Goal: Information Seeking & Learning: Learn about a topic

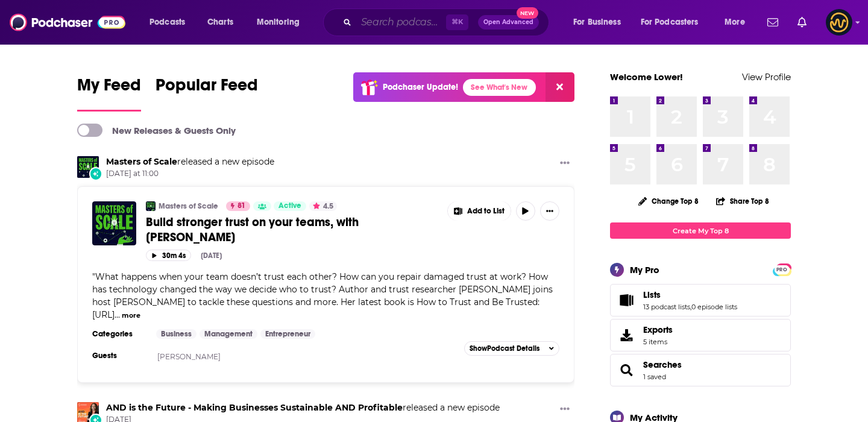
click at [405, 25] on input "Search podcasts, credits, & more..." at bounding box center [401, 22] width 90 height 19
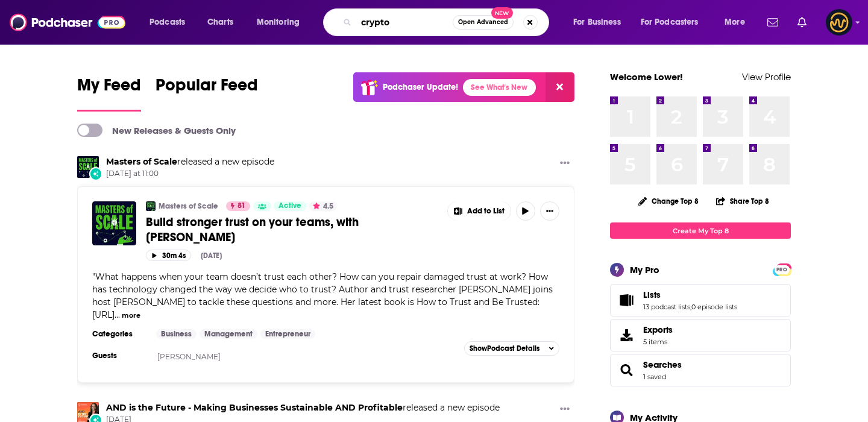
type input "crypto"
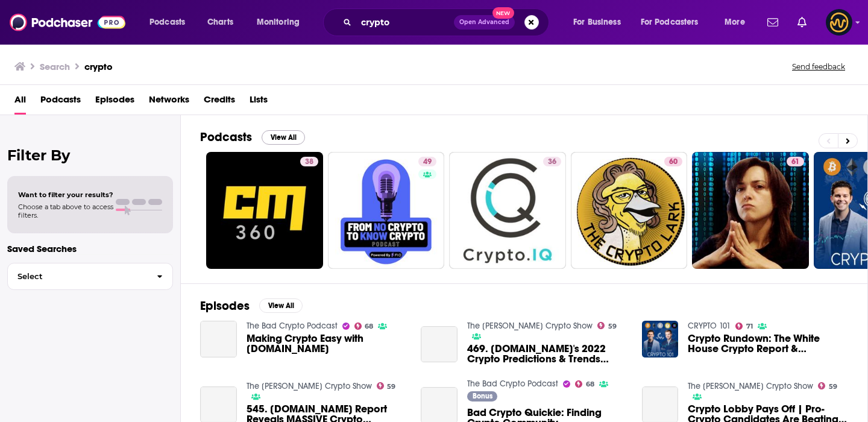
click at [284, 138] on button "View All" at bounding box center [283, 137] width 43 height 14
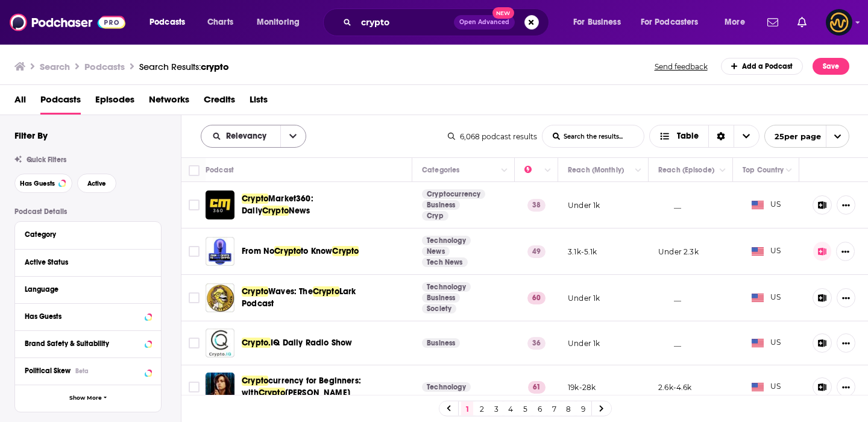
click at [291, 137] on icon "open menu" at bounding box center [292, 136] width 7 height 4
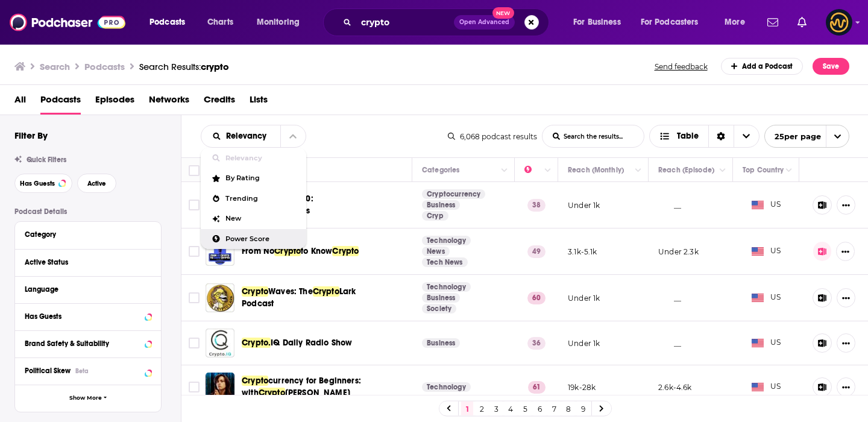
click at [253, 232] on div "Power Score" at bounding box center [254, 239] width 106 height 21
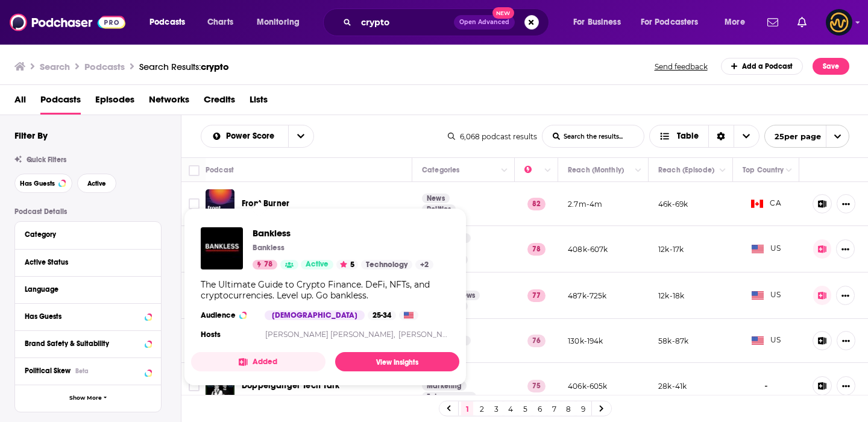
click at [277, 235] on span "Bankless" at bounding box center [343, 232] width 181 height 11
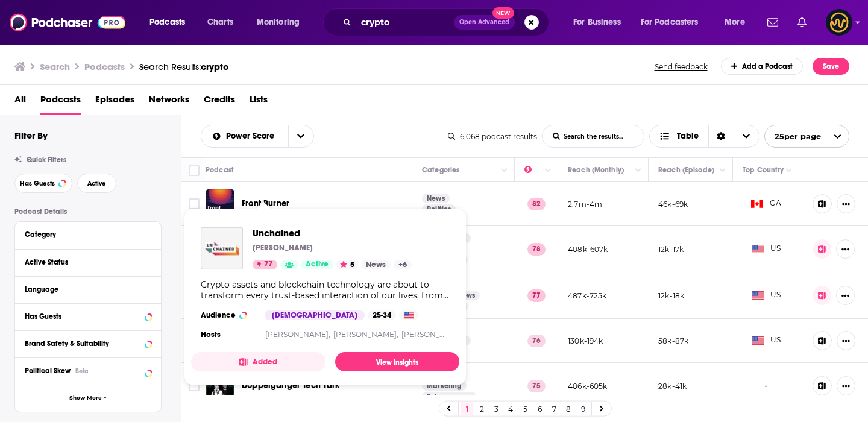
click at [273, 229] on span "Unchained" at bounding box center [332, 232] width 159 height 11
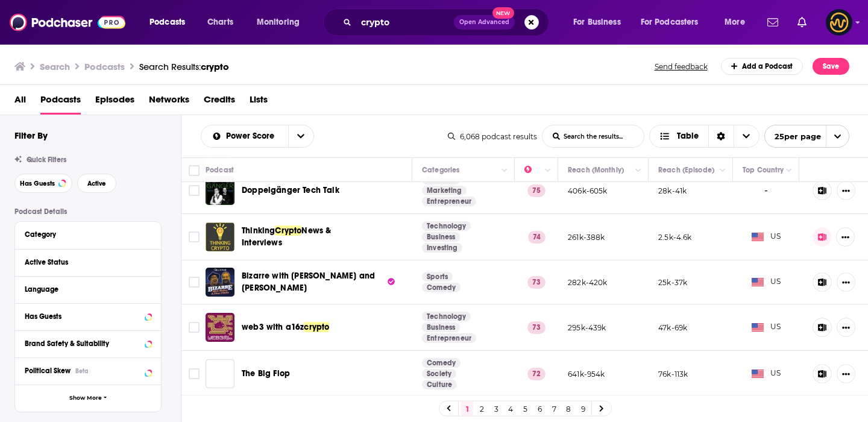
scroll to position [204, 0]
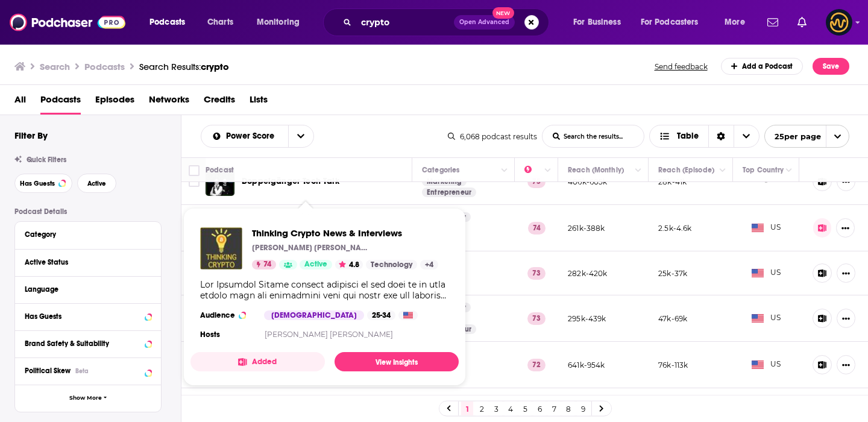
click at [267, 233] on span "Thinking Crypto News & Interviews" at bounding box center [345, 232] width 186 height 11
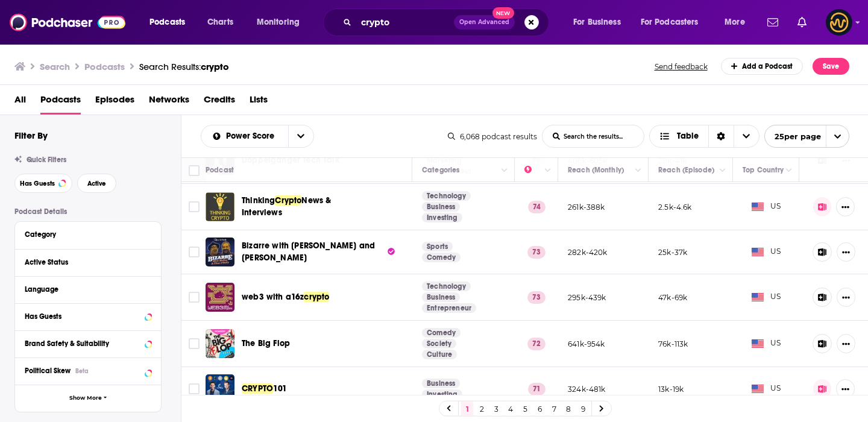
scroll to position [233, 0]
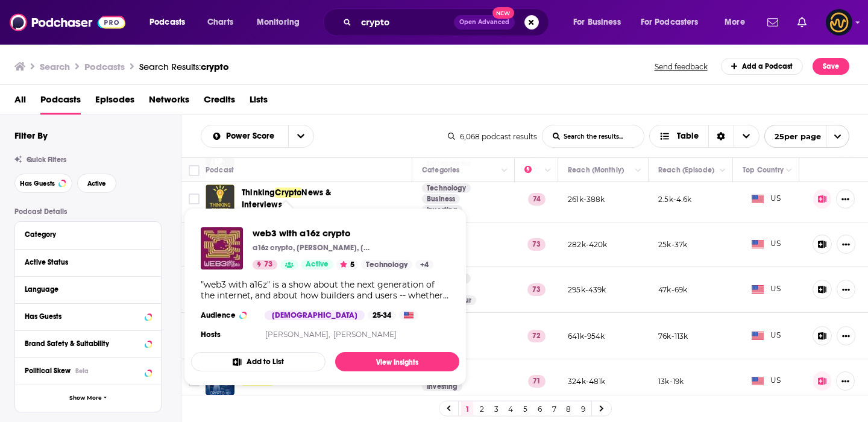
click at [291, 232] on span "web3 with a16z crypto" at bounding box center [343, 232] width 181 height 11
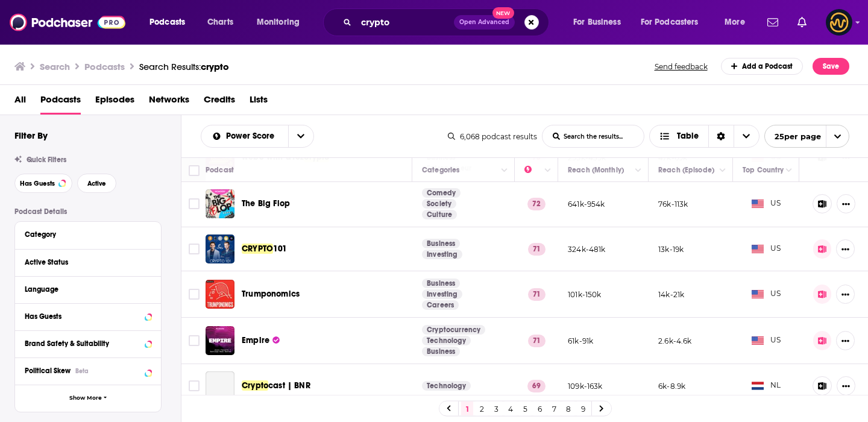
scroll to position [376, 0]
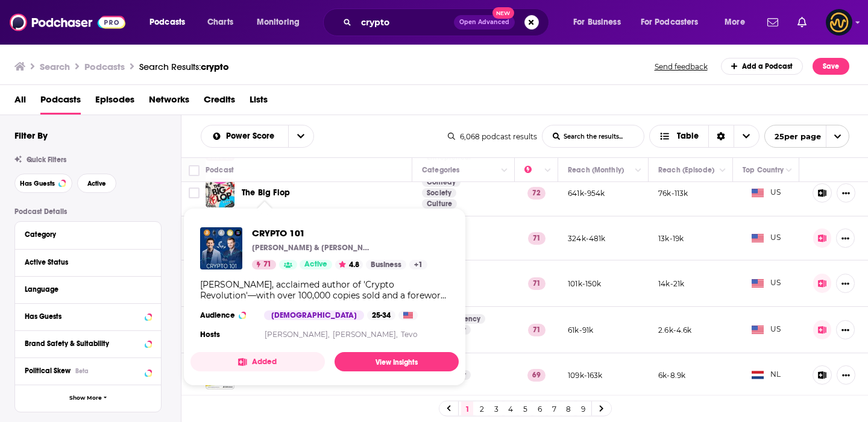
click at [276, 236] on span "CRYPTO 101" at bounding box center [339, 232] width 175 height 11
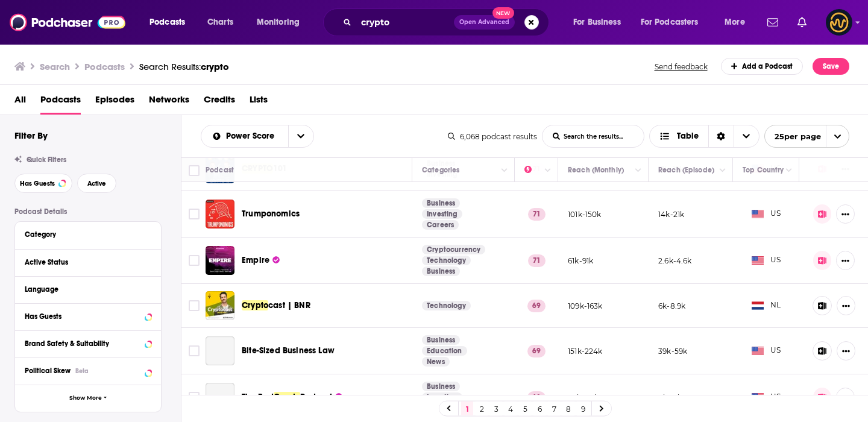
scroll to position [476, 0]
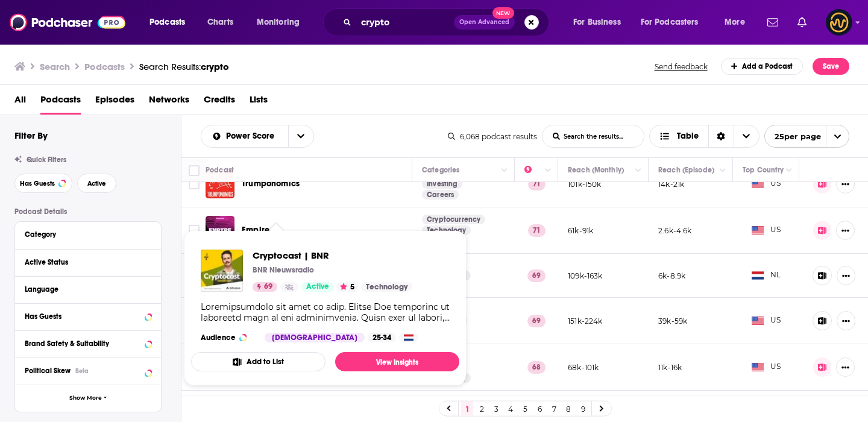
click at [283, 259] on span "Cryptocast | BNR" at bounding box center [333, 255] width 160 height 11
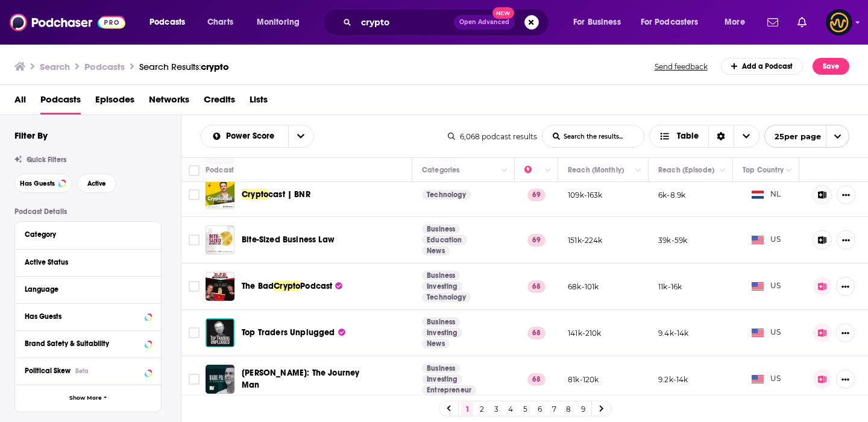
scroll to position [558, 0]
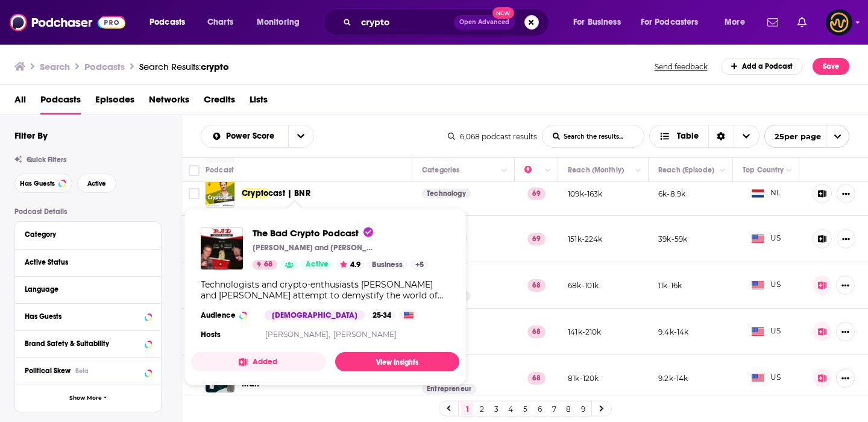
click at [335, 237] on span "The Bad Crypto Podcast" at bounding box center [313, 232] width 121 height 11
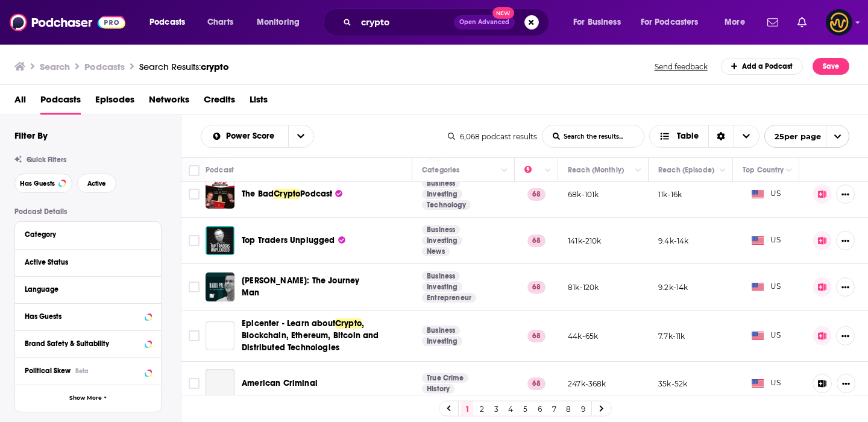
scroll to position [657, 0]
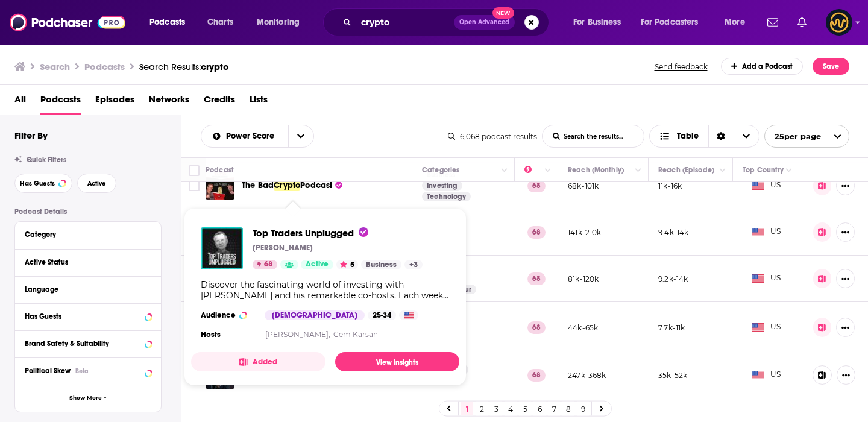
click at [295, 234] on span "Top Traders Unplugged" at bounding box center [311, 232] width 116 height 11
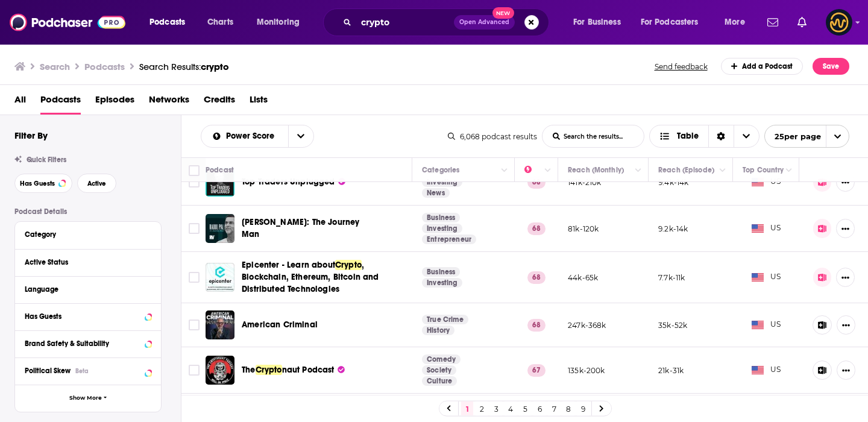
scroll to position [710, 0]
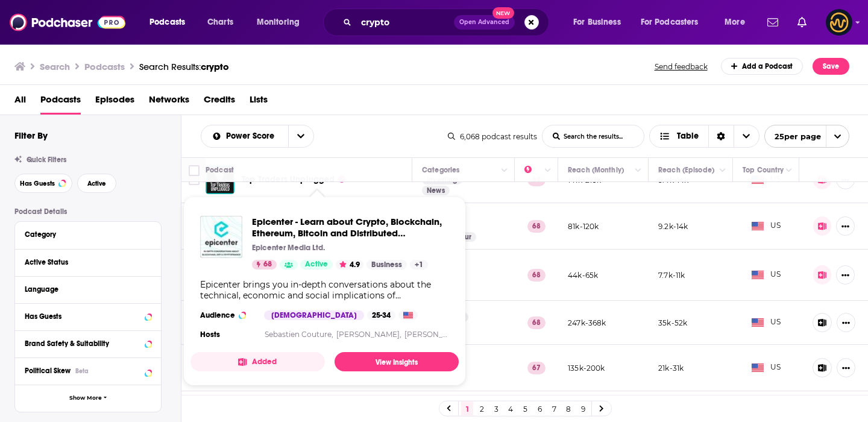
click at [311, 232] on span "Epicenter - Learn about Crypto, Blockchain, Ethereum, Bitcoin and Distributed T…" at bounding box center [350, 227] width 197 height 23
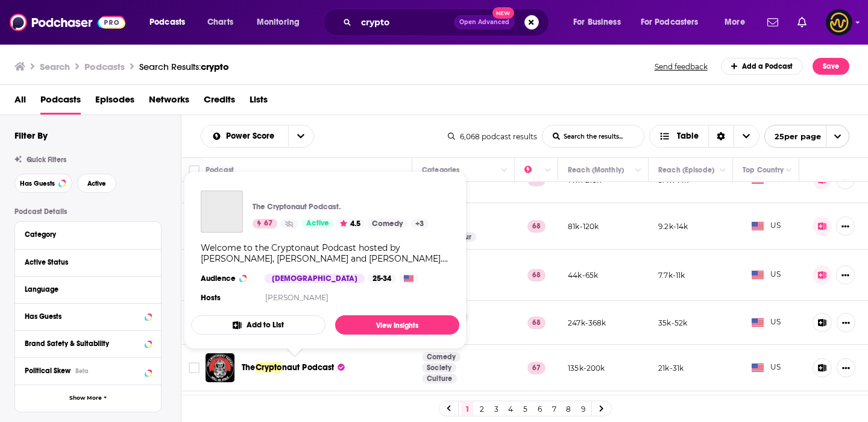
click at [321, 367] on span "naut Podcast" at bounding box center [308, 367] width 52 height 10
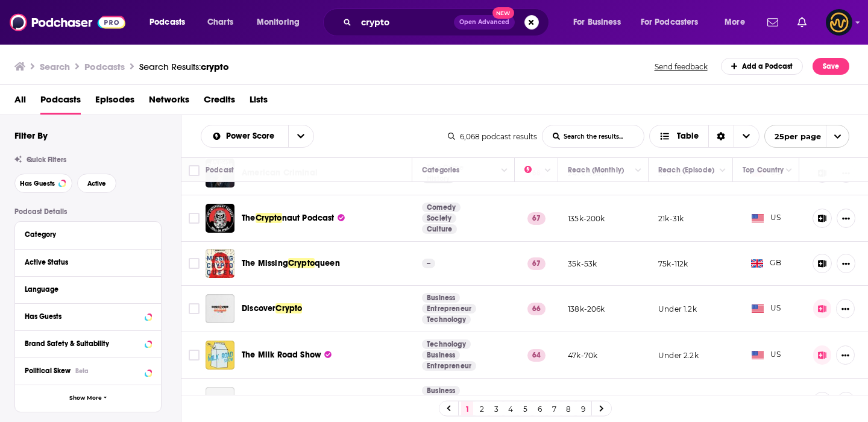
scroll to position [862, 0]
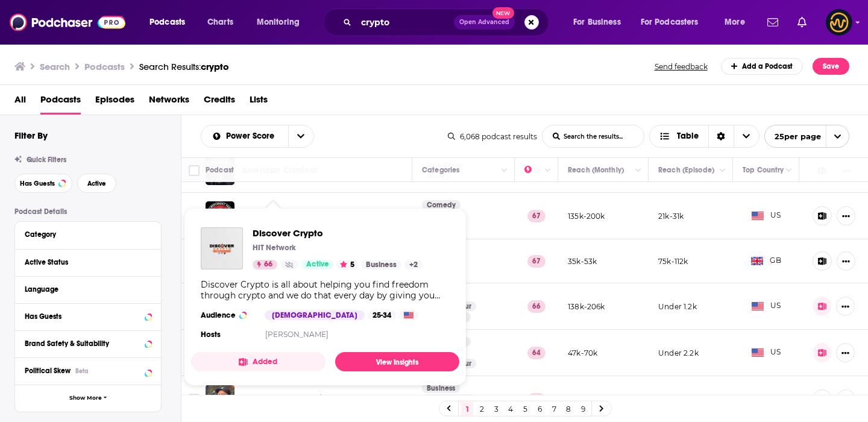
click at [282, 306] on div "Discover Crypto HIT Network 66 Active 5 Business + 2 Discover Crypto is all abo…" at bounding box center [325, 285] width 268 height 134
click at [297, 232] on span "Discover Crypto" at bounding box center [338, 232] width 170 height 11
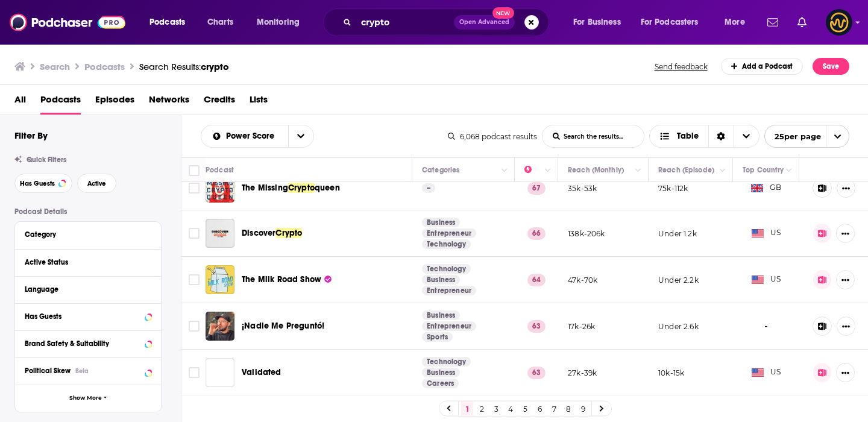
scroll to position [935, 0]
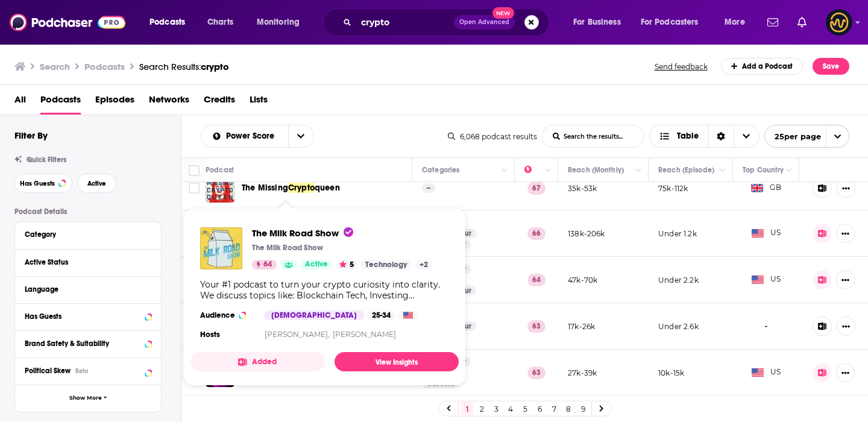
click at [276, 228] on span "The Milk Road Show" at bounding box center [302, 232] width 101 height 11
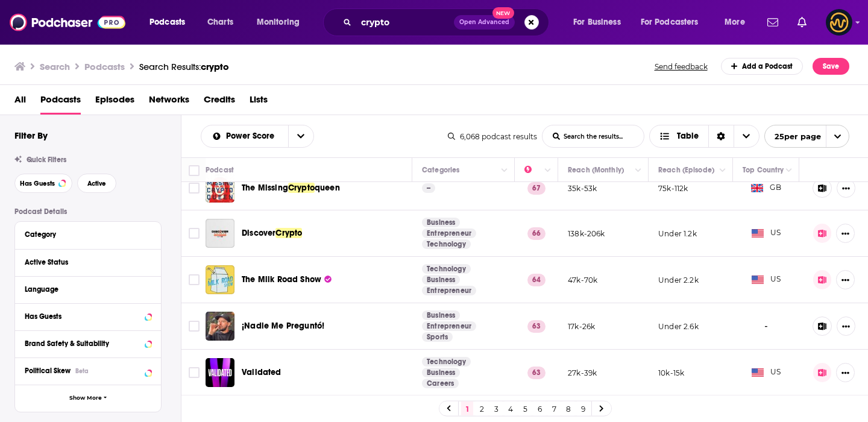
scroll to position [0, 0]
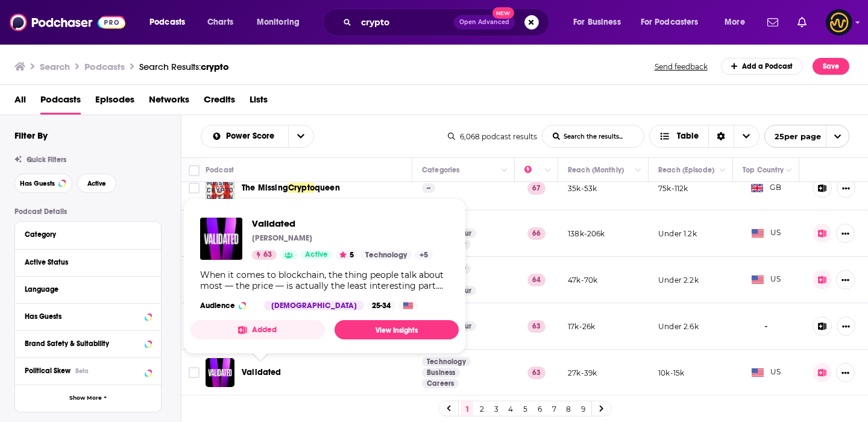
click at [288, 219] on span "Validated" at bounding box center [342, 223] width 181 height 11
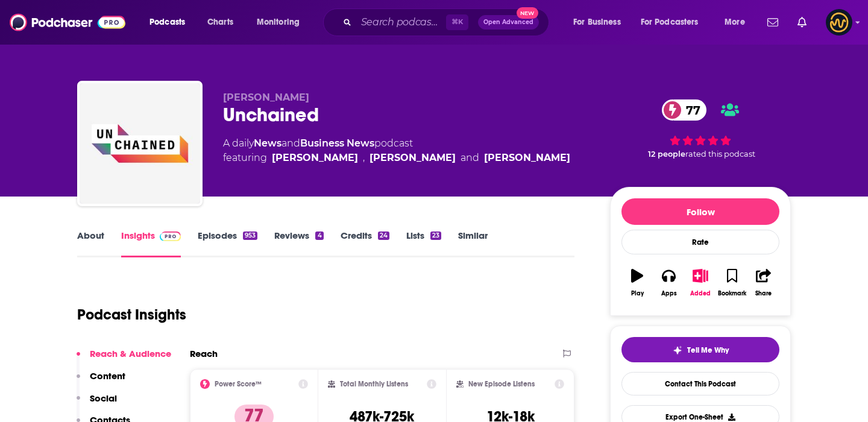
scroll to position [7, 0]
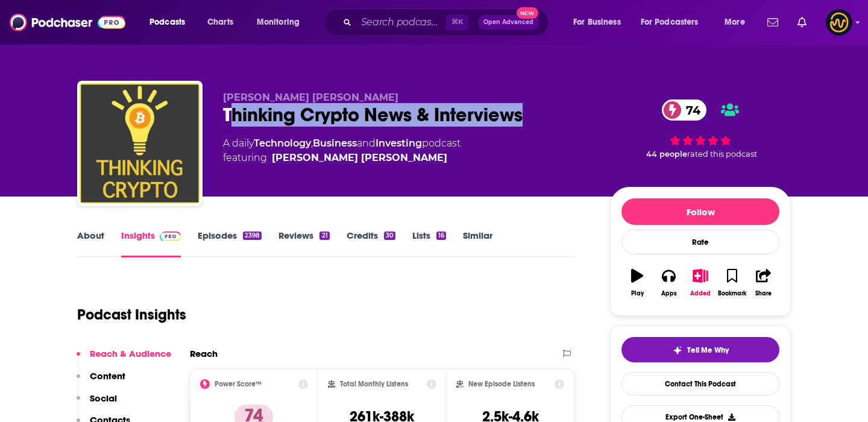
drag, startPoint x: 526, startPoint y: 113, endPoint x: 229, endPoint y: 119, distance: 296.8
click at [229, 119] on div "Thinking Crypto News & Interviews 74" at bounding box center [407, 115] width 368 height 24
drag, startPoint x: 223, startPoint y: 118, endPoint x: 535, endPoint y: 112, distance: 311.8
click at [535, 112] on div "Thinking Crypto News & Interviews 74" at bounding box center [407, 115] width 368 height 24
copy h2 "Thinking Crypto News & Interviews"
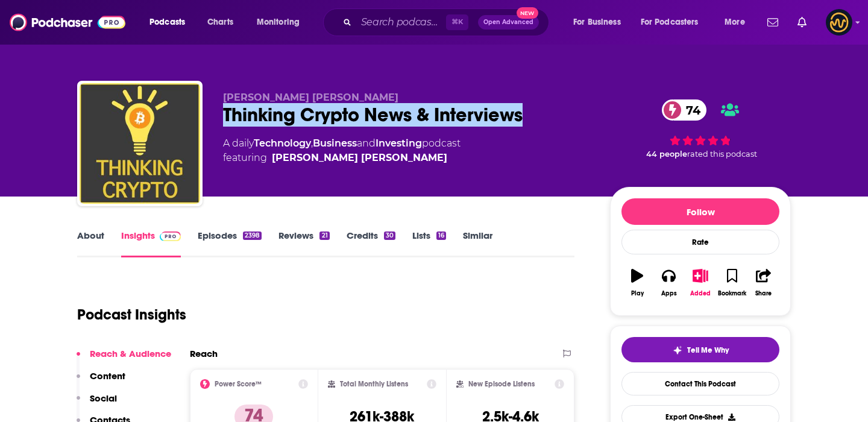
drag, startPoint x: 533, startPoint y: 121, endPoint x: 224, endPoint y: 122, distance: 308.8
click at [224, 122] on div "Thinking Crypto News & Interviews 74" at bounding box center [407, 115] width 368 height 24
copy h2 "Thinking Crypto News & Interviews"
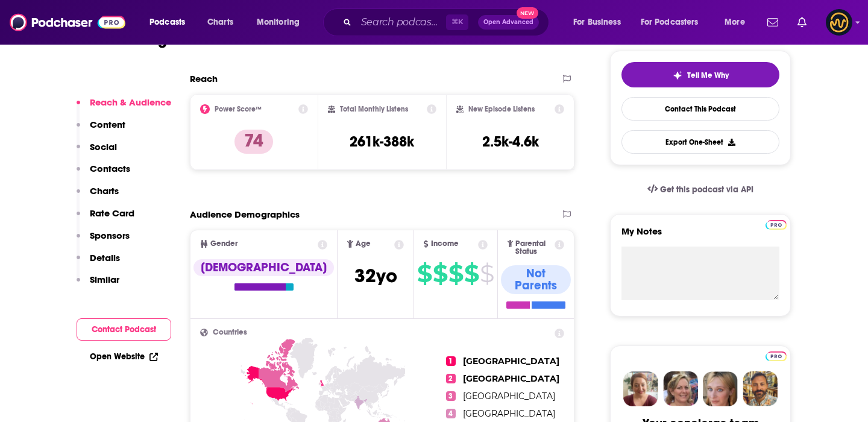
scroll to position [277, 0]
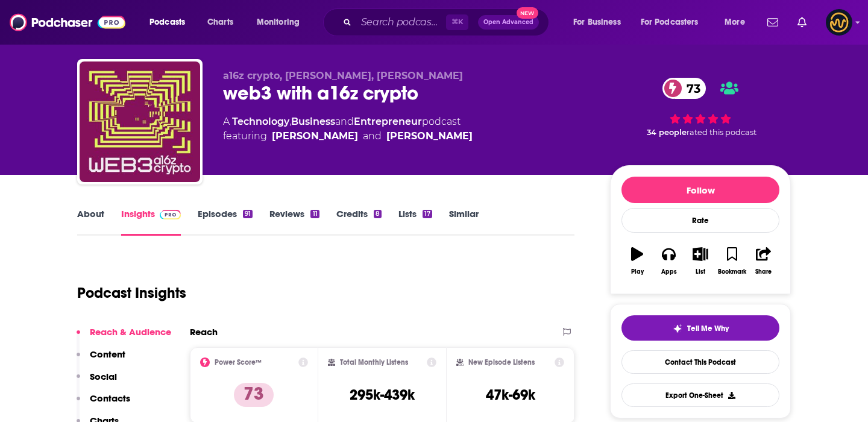
scroll to position [24, 0]
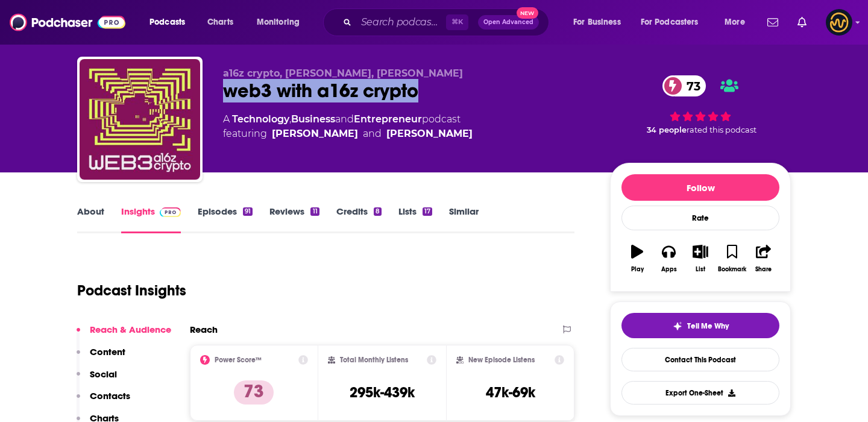
drag, startPoint x: 429, startPoint y: 92, endPoint x: 229, endPoint y: 97, distance: 200.3
click at [229, 97] on div "web3 with a16z crypto 73" at bounding box center [407, 91] width 368 height 24
click at [91, 219] on link "About" at bounding box center [90, 220] width 27 height 28
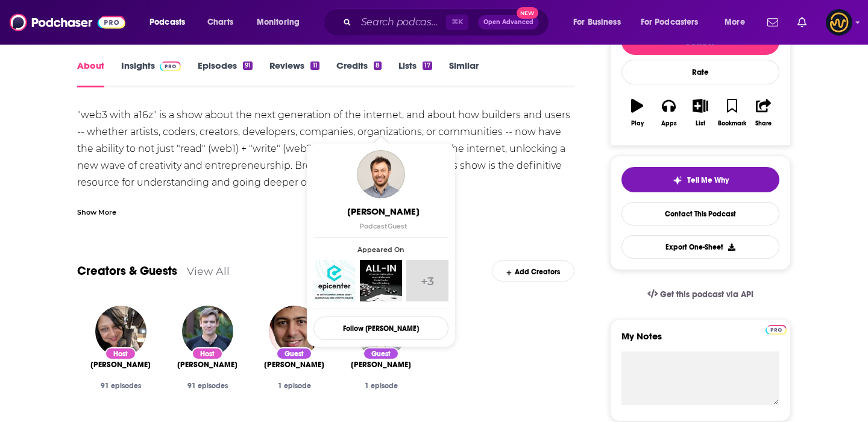
scroll to position [2, 0]
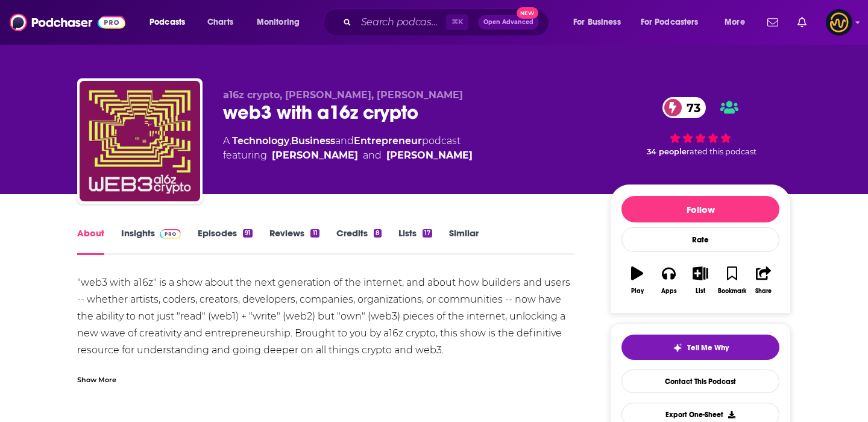
click at [430, 121] on div "web3 with a16z crypto 73" at bounding box center [407, 113] width 368 height 24
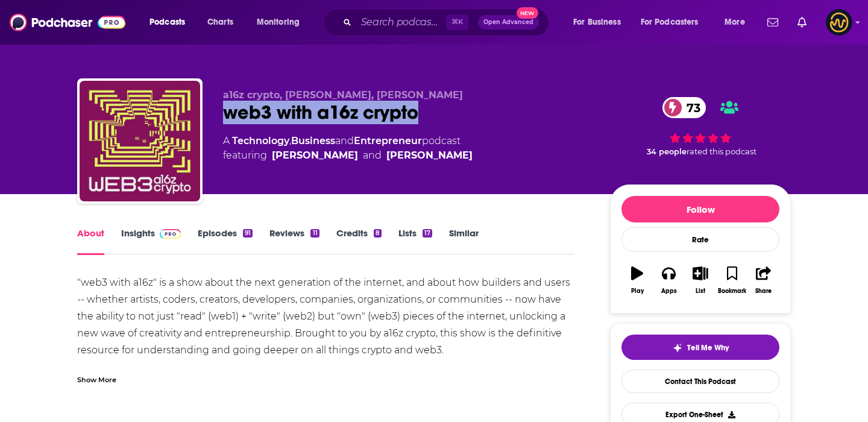
drag, startPoint x: 430, startPoint y: 121, endPoint x: 229, endPoint y: 120, distance: 201.4
click at [229, 120] on div "web3 with a16z crypto 73" at bounding box center [407, 113] width 368 height 24
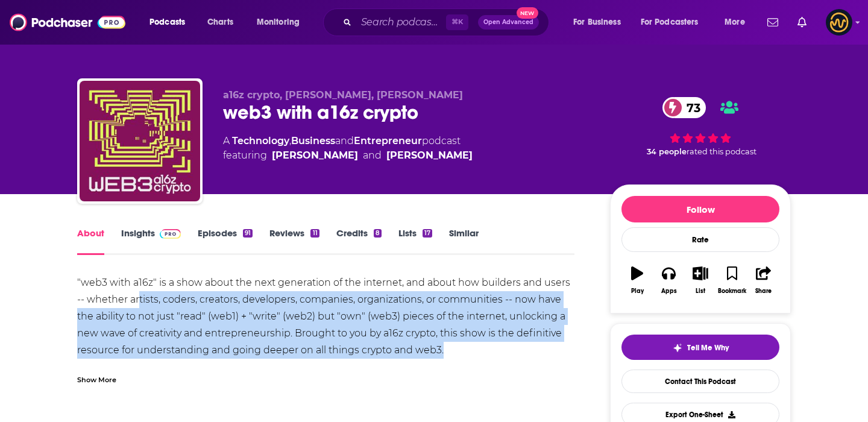
drag, startPoint x: 457, startPoint y: 352, endPoint x: 136, endPoint y: 294, distance: 325.4
click at [136, 294] on div ""web3 with a16z" is a show about the next generation of the internet, and about…" at bounding box center [326, 358] width 498 height 169
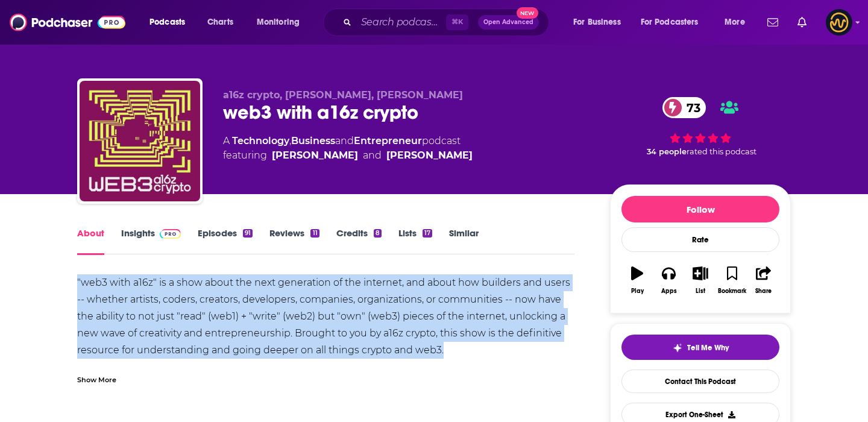
drag, startPoint x: 74, startPoint y: 277, endPoint x: 493, endPoint y: 348, distance: 425.1
copy div ""web3 with a16z" is a show about the next generation of the internet, and about…"
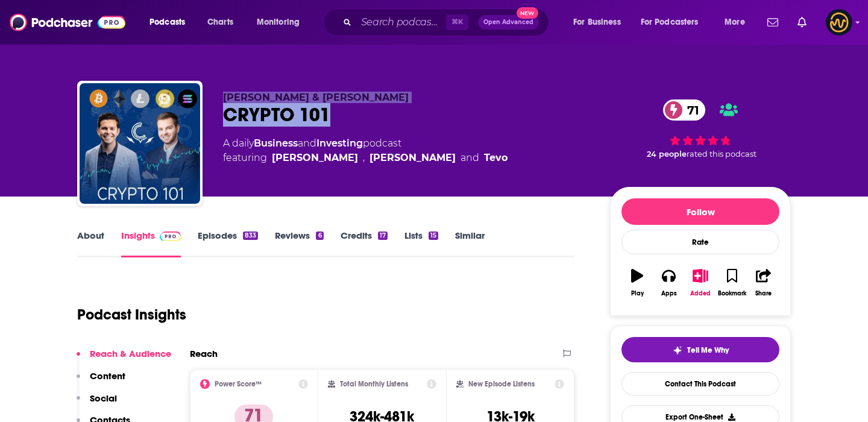
drag, startPoint x: 327, startPoint y: 115, endPoint x: 208, endPoint y: 117, distance: 119.4
click at [208, 117] on div "[PERSON_NAME] & [PERSON_NAME] CRYPTO 101 71 A daily Business and Investing podc…" at bounding box center [434, 146] width 714 height 130
click at [89, 230] on link "About" at bounding box center [90, 244] width 27 height 28
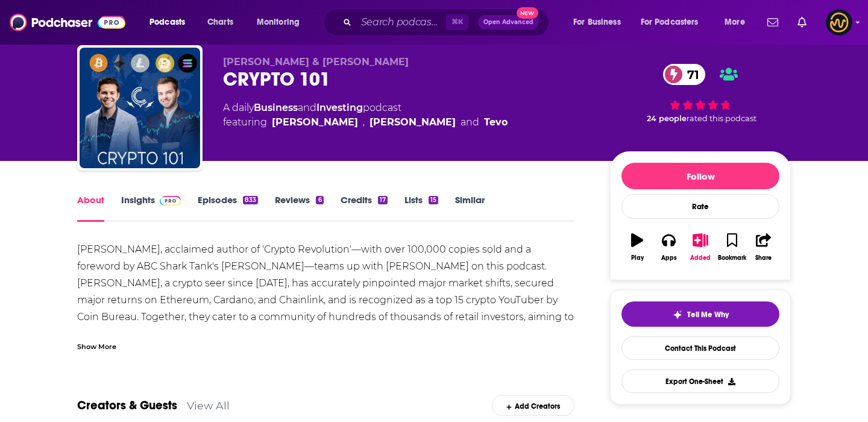
scroll to position [54, 0]
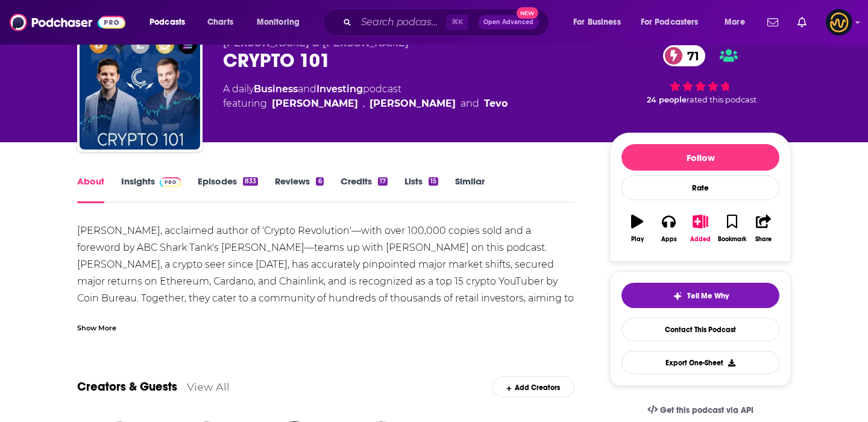
click at [105, 330] on div "Show More" at bounding box center [96, 326] width 39 height 11
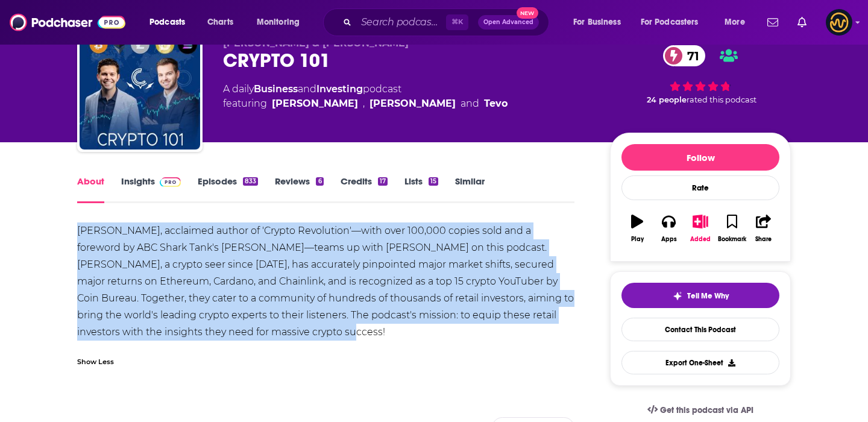
drag, startPoint x: 355, startPoint y: 326, endPoint x: 70, endPoint y: 231, distance: 300.5
copy div "Bryce Paul, acclaimed author of 'Crypto Revolution'—with over 100,000 copies so…"
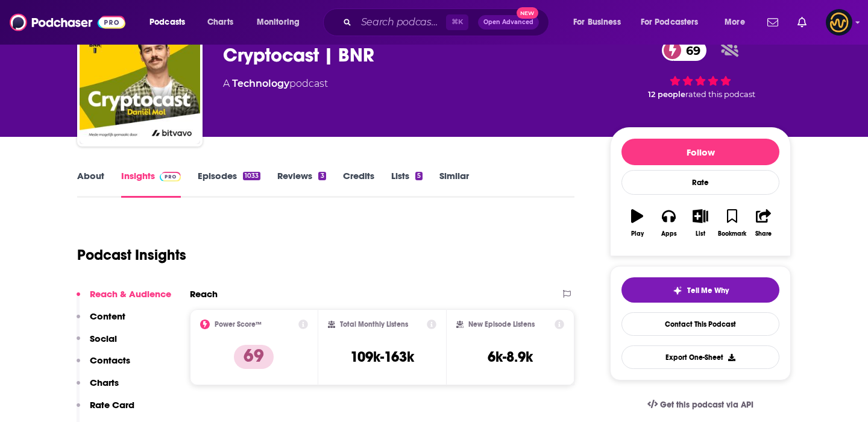
scroll to position [61, 0]
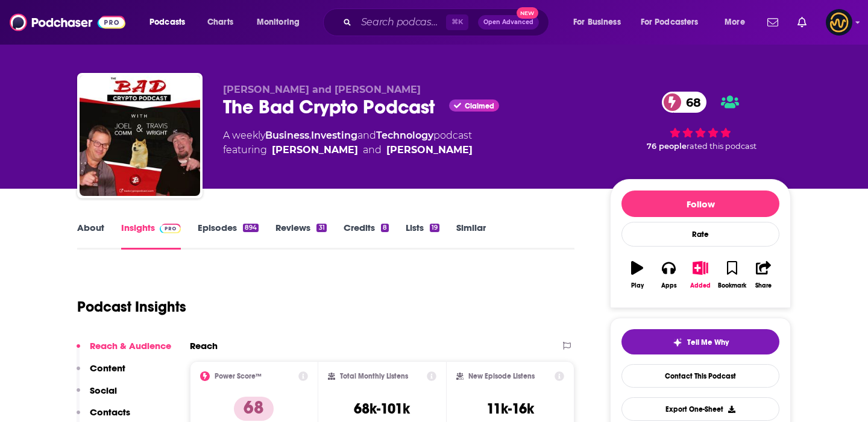
scroll to position [9, 0]
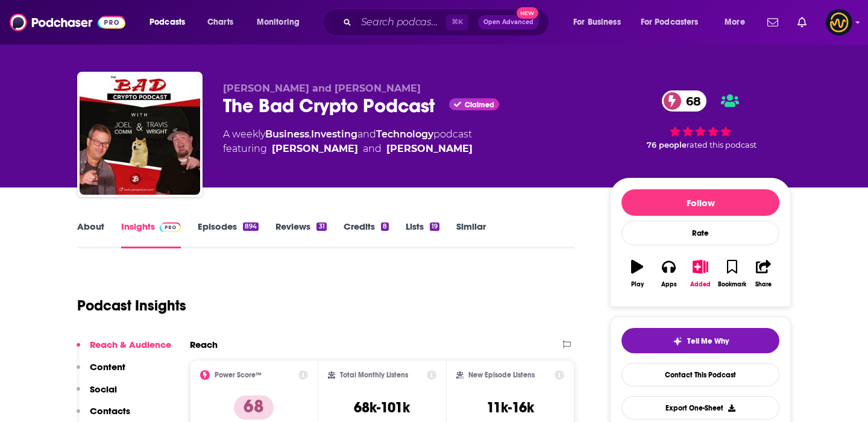
click at [87, 226] on link "About" at bounding box center [90, 235] width 27 height 28
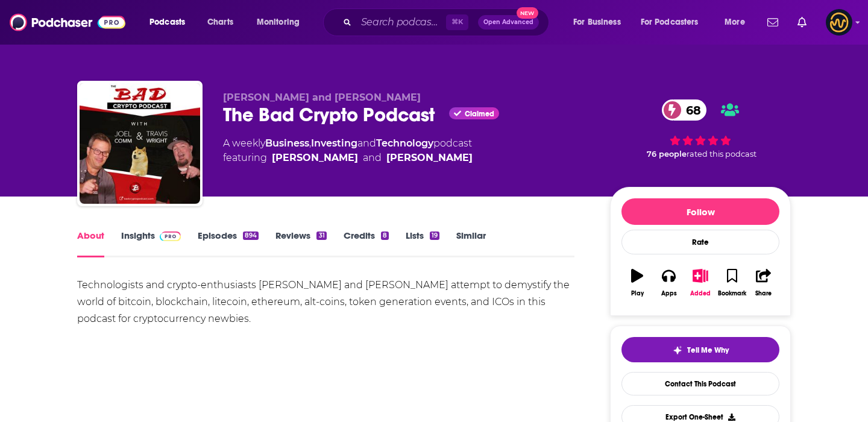
scroll to position [40, 0]
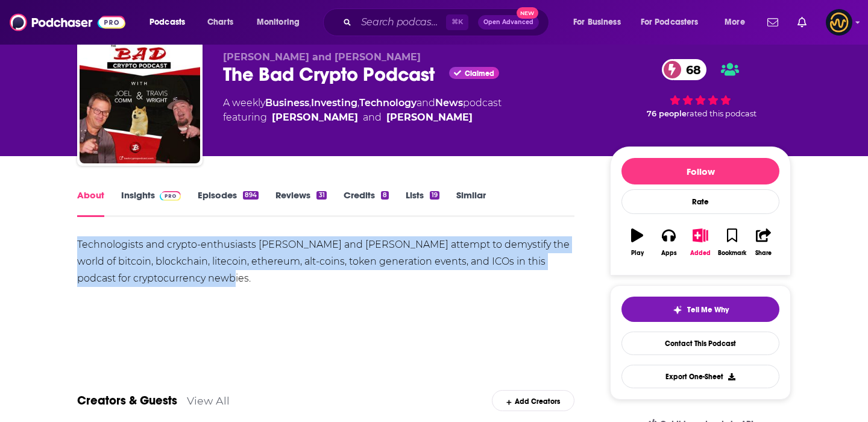
drag, startPoint x: 200, startPoint y: 274, endPoint x: 72, endPoint y: 242, distance: 131.8
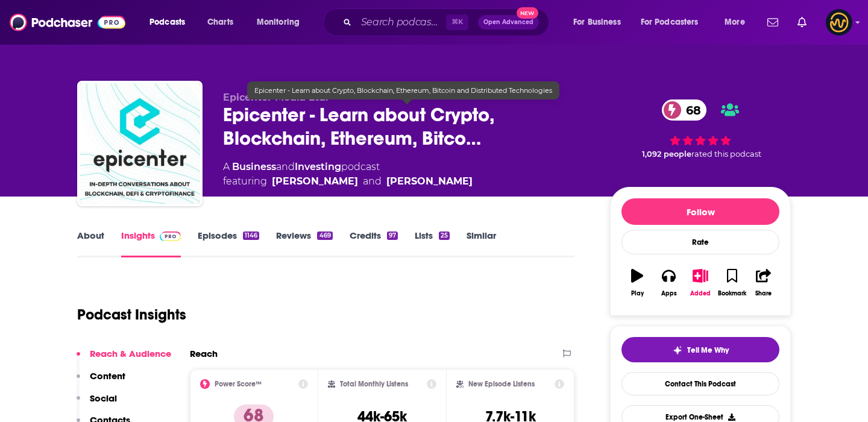
scroll to position [8, 0]
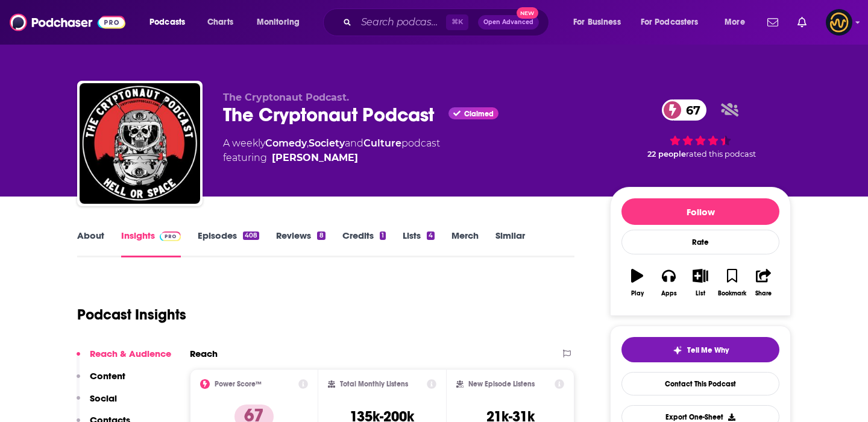
click at [100, 233] on link "About" at bounding box center [90, 244] width 27 height 28
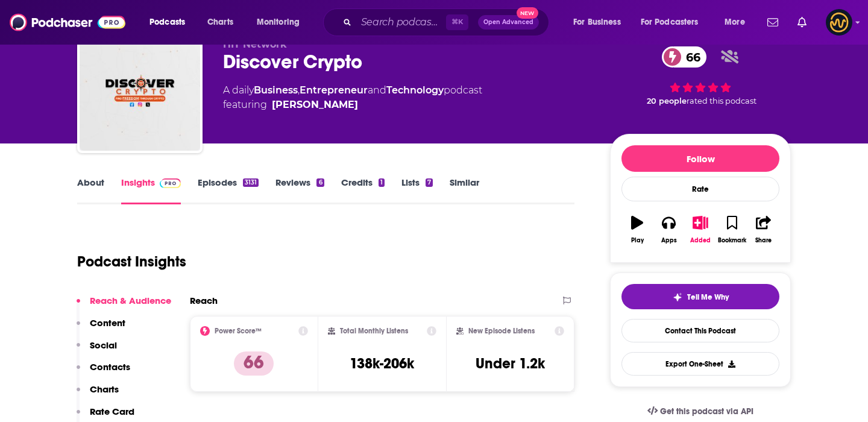
scroll to position [55, 0]
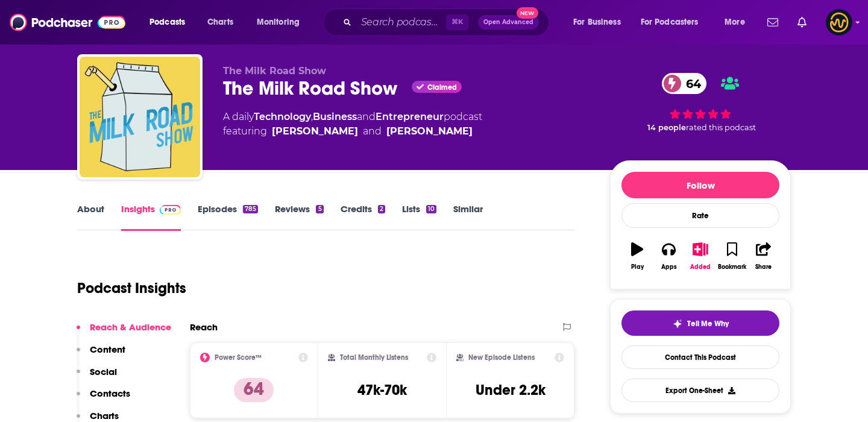
scroll to position [28, 0]
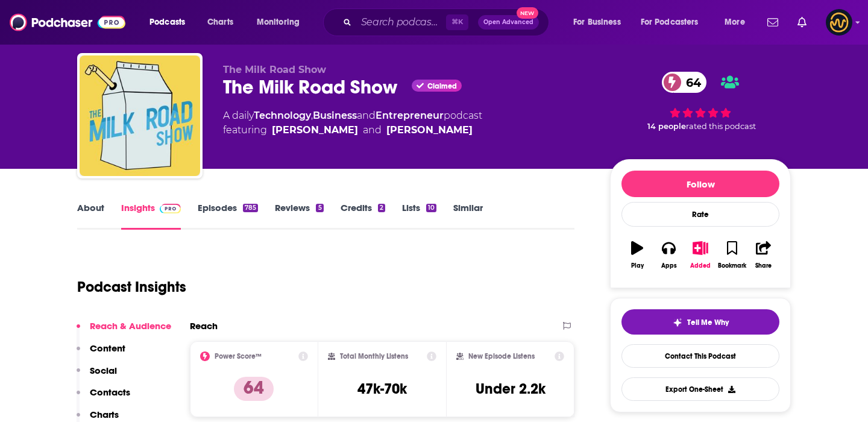
click at [99, 222] on link "About" at bounding box center [90, 216] width 27 height 28
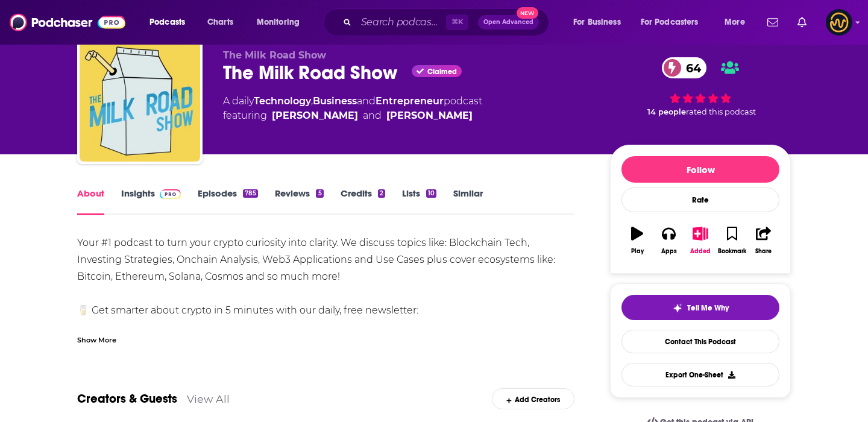
scroll to position [62, 0]
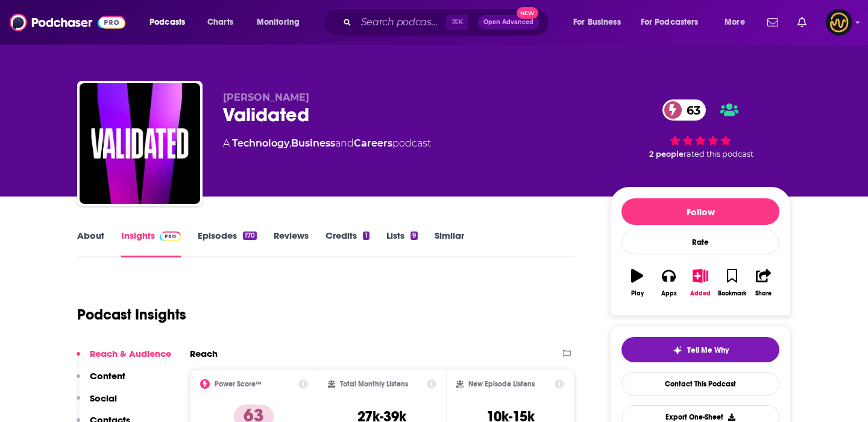
click at [92, 246] on link "About" at bounding box center [90, 244] width 27 height 28
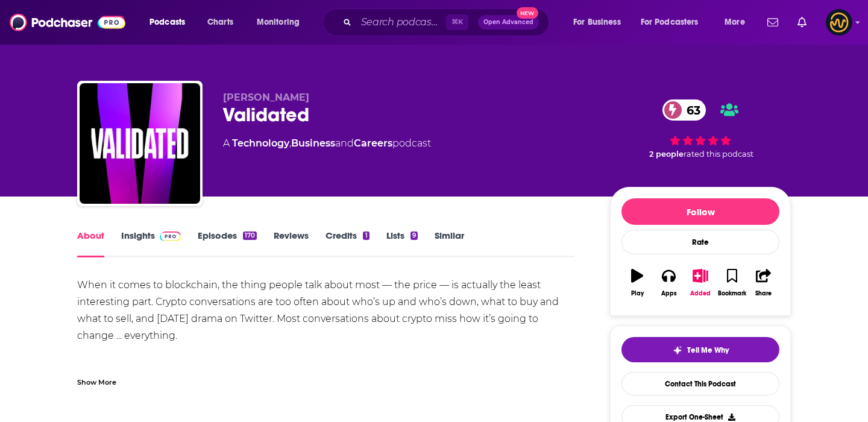
scroll to position [18, 0]
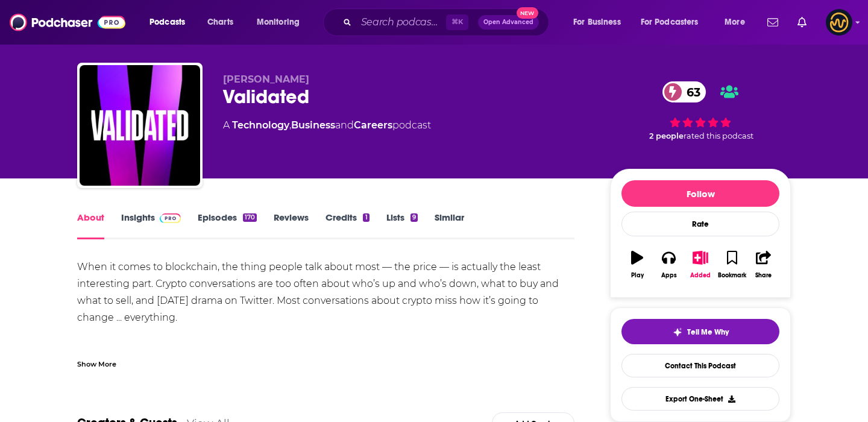
drag, startPoint x: 201, startPoint y: 320, endPoint x: 73, endPoint y: 266, distance: 138.9
copy div "When it comes to blockchain, the thing people talk about most — the price — is …"
